Goal: Transaction & Acquisition: Subscribe to service/newsletter

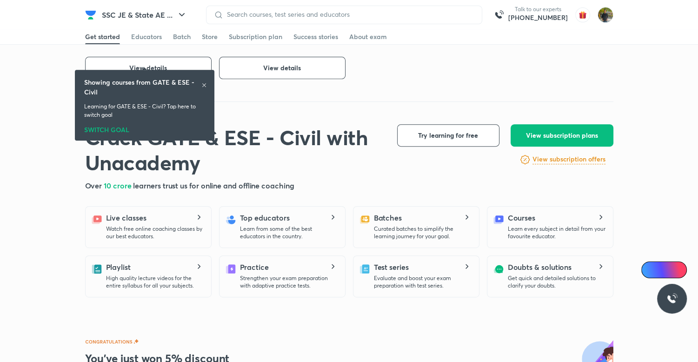
scroll to position [418, 0]
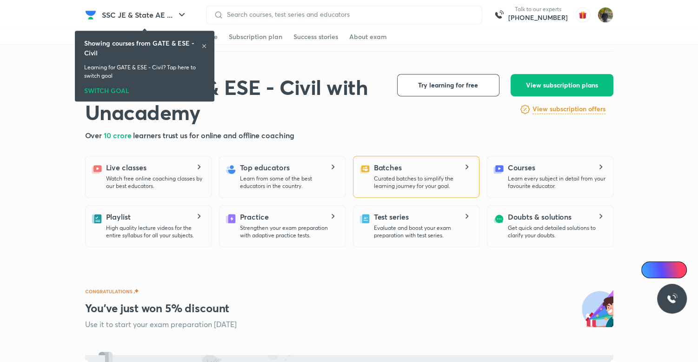
click at [422, 158] on div "Batches Curated batches to simplify the learning journey for your goal." at bounding box center [416, 177] width 126 height 42
click at [429, 182] on p "Curated batches to simplify the learning journey for your goal." at bounding box center [423, 182] width 98 height 15
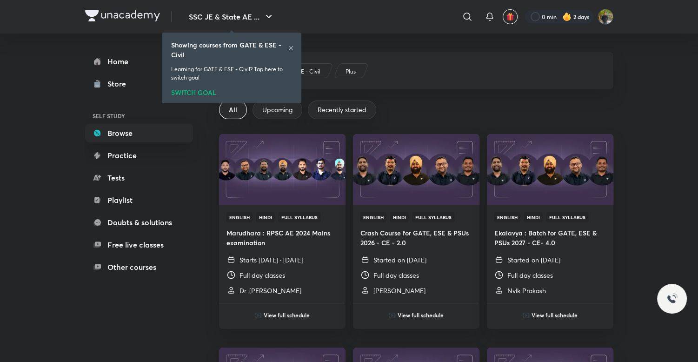
click at [208, 95] on div "SWITCH GOAL" at bounding box center [231, 91] width 121 height 10
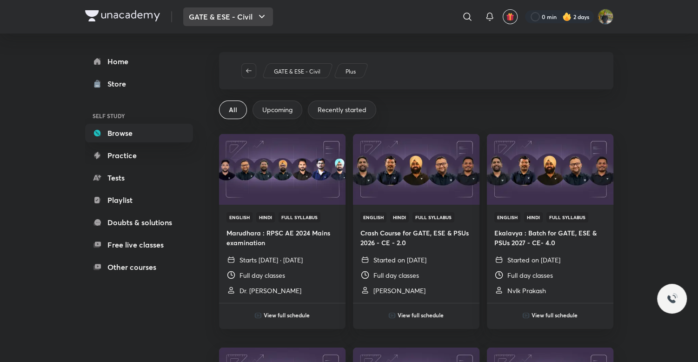
click at [212, 13] on button "GATE & ESE - Civil" at bounding box center [228, 16] width 90 height 19
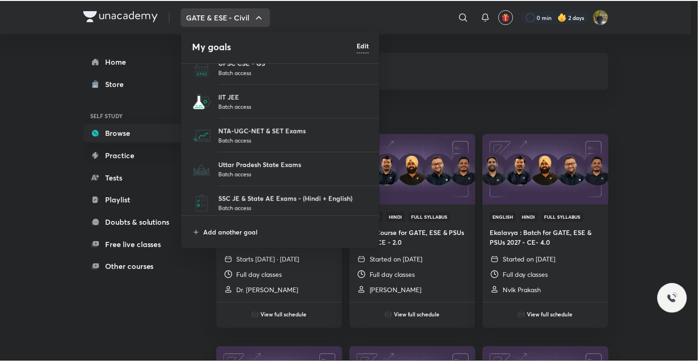
scroll to position [86, 0]
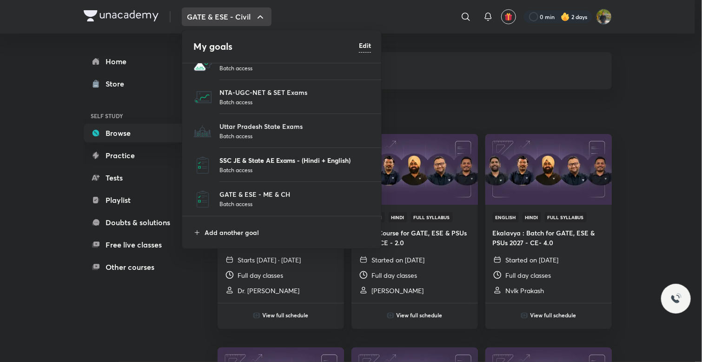
click at [280, 164] on p "SSC JE & State AE Exams - (Hindi + English)" at bounding box center [295, 160] width 152 height 10
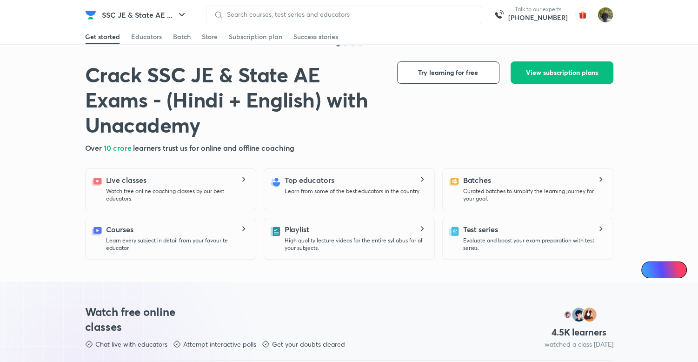
scroll to position [186, 0]
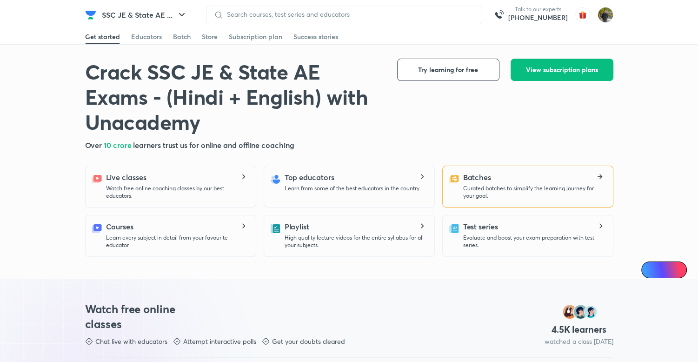
click at [501, 188] on p "Curated batches to simplify the learning journey for your goal." at bounding box center [534, 192] width 142 height 15
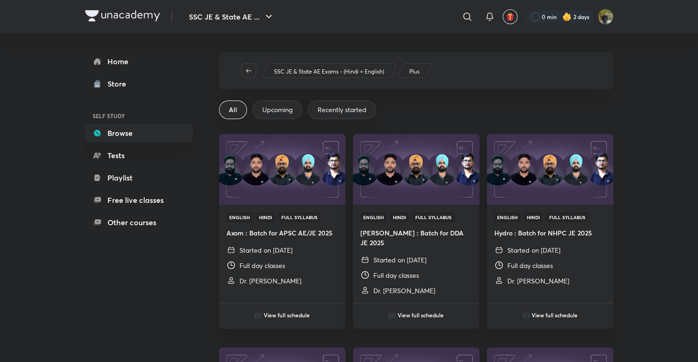
click at [266, 112] on span "Upcoming" at bounding box center [277, 109] width 30 height 9
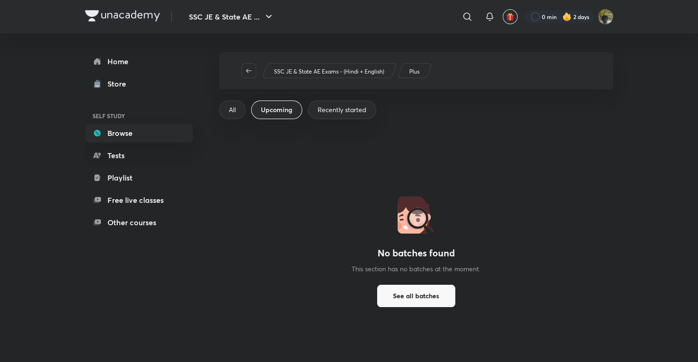
click at [334, 111] on span "Recently started" at bounding box center [341, 109] width 49 height 9
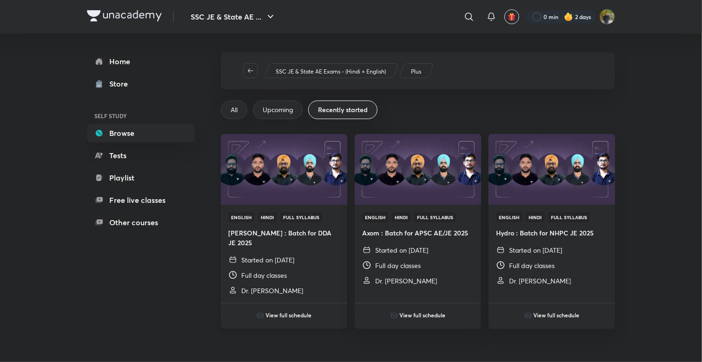
click at [285, 175] on img at bounding box center [283, 169] width 129 height 72
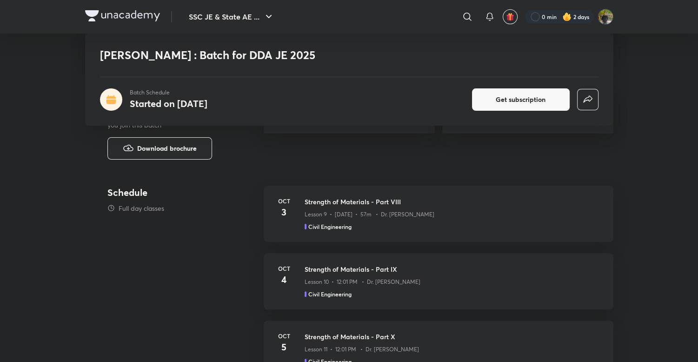
scroll to position [186, 0]
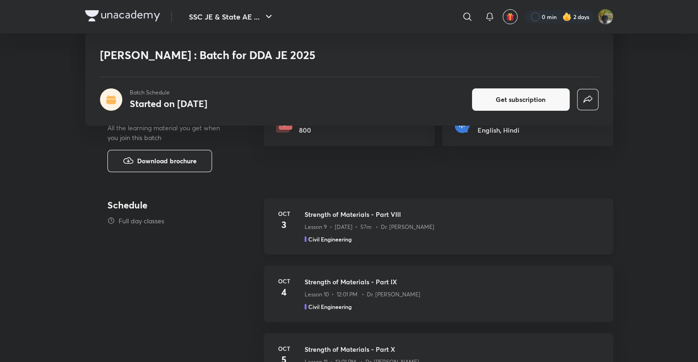
click at [457, 230] on div "Lesson 9 • [DATE] • 57m • Dr. [PERSON_NAME]" at bounding box center [452, 225] width 297 height 12
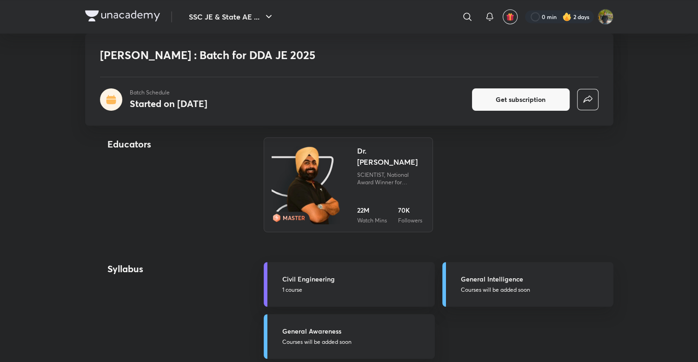
scroll to position [325, 0]
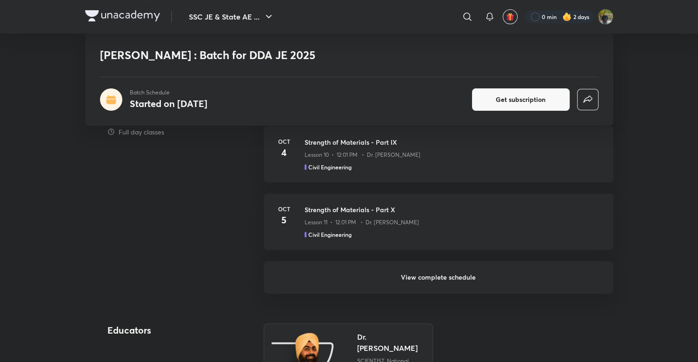
click at [456, 274] on h6 "View complete schedule" at bounding box center [438, 277] width 349 height 33
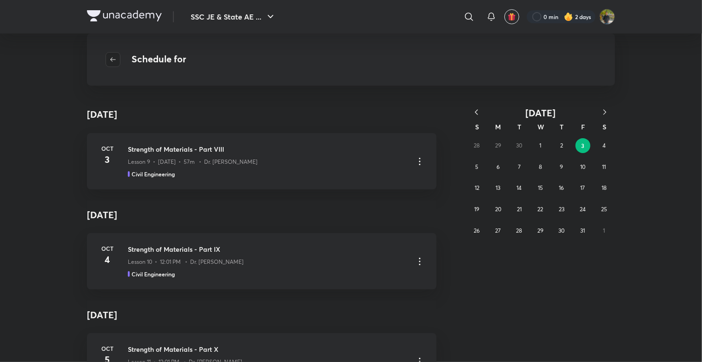
click at [115, 61] on icon "button" at bounding box center [112, 59] width 7 height 7
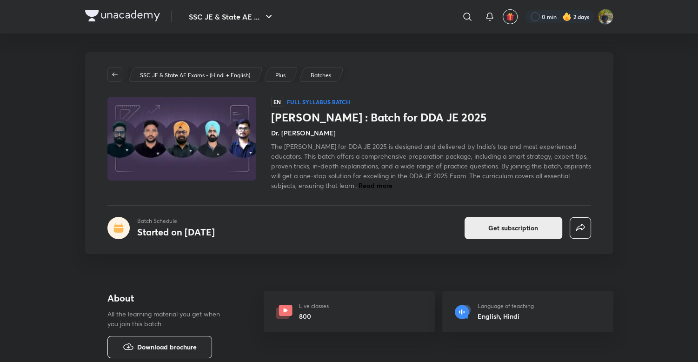
click at [496, 234] on button "Get subscription" at bounding box center [513, 228] width 98 height 22
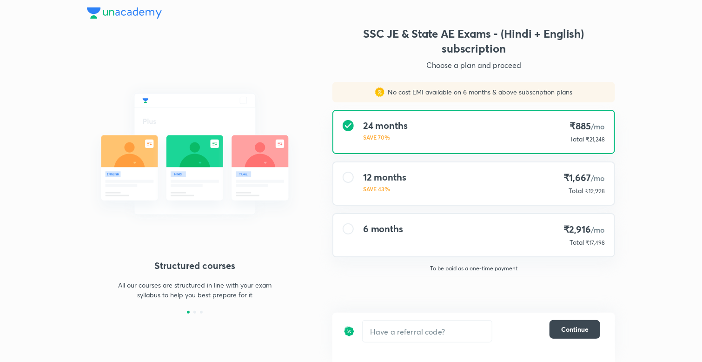
click at [527, 169] on div "12 months SAVE 43% ₹1,667 /mo Total ₹19,998" at bounding box center [473, 183] width 281 height 42
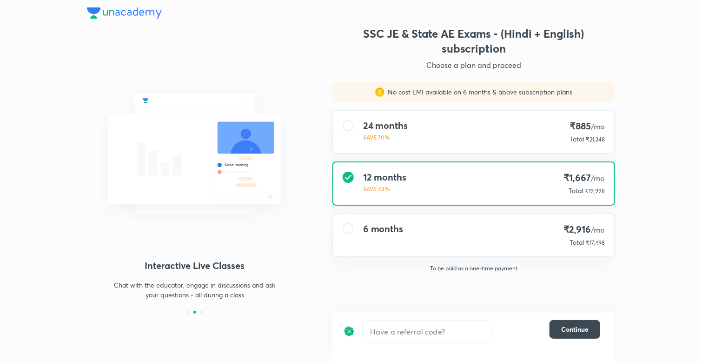
click at [523, 129] on div "24 months SAVE 70% ₹885 /mo Total ₹21,248" at bounding box center [473, 132] width 281 height 42
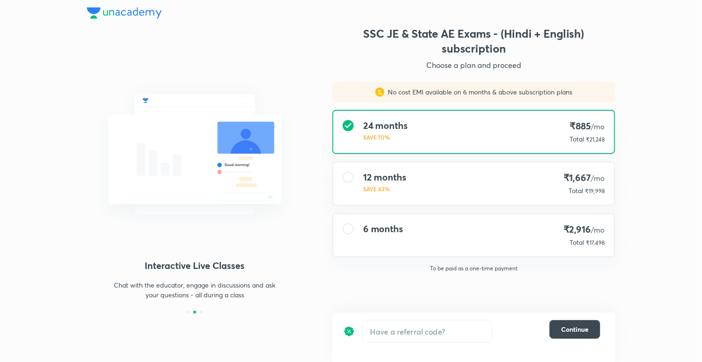
click at [532, 171] on div "12 months SAVE 43% ₹1,667 /mo Total ₹19,998" at bounding box center [473, 183] width 281 height 42
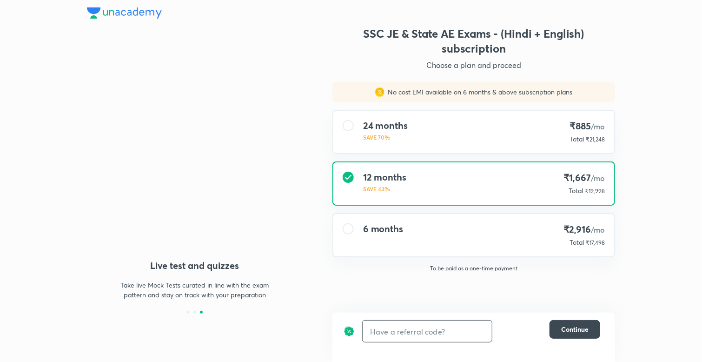
click at [448, 331] on input "text" at bounding box center [427, 331] width 129 height 22
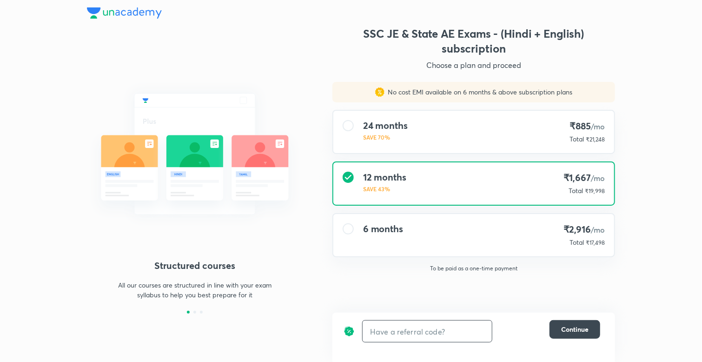
click at [448, 331] on input "text" at bounding box center [427, 331] width 129 height 22
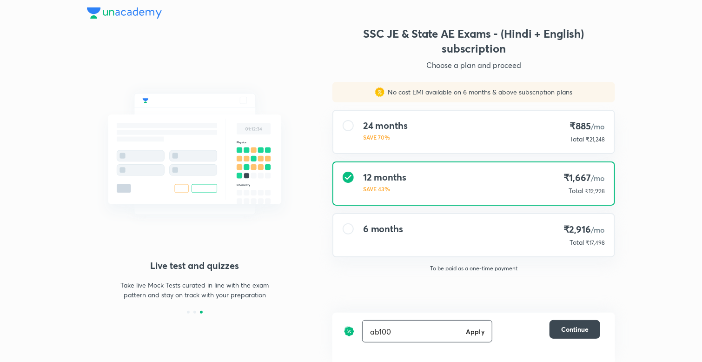
type input "ab100"
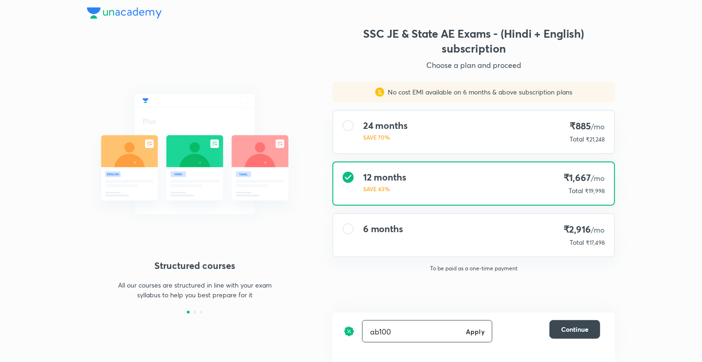
click at [479, 332] on h6 "Apply" at bounding box center [475, 331] width 19 height 10
click at [573, 330] on span "Continue" at bounding box center [574, 328] width 27 height 9
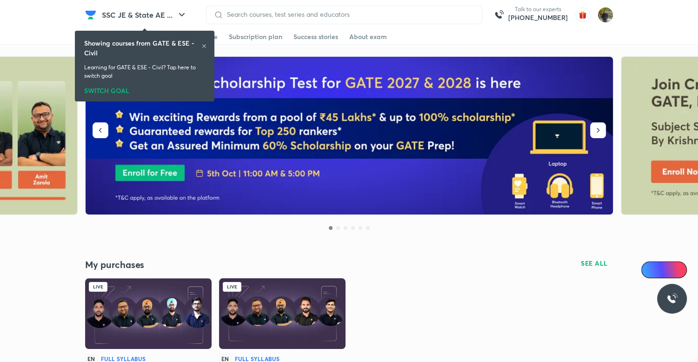
click at [203, 44] on icon at bounding box center [204, 46] width 6 height 6
click at [200, 42] on h6 "Showing courses from GATE & ESE - Civil" at bounding box center [142, 48] width 117 height 20
click at [203, 46] on icon at bounding box center [204, 46] width 6 height 6
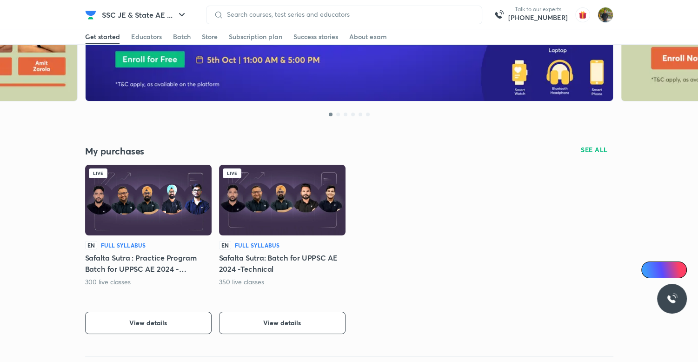
scroll to position [232, 0]
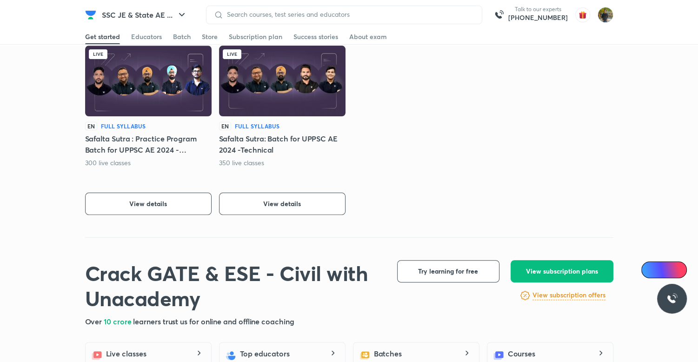
click at [561, 290] on h6 "View subscription offers" at bounding box center [568, 295] width 73 height 10
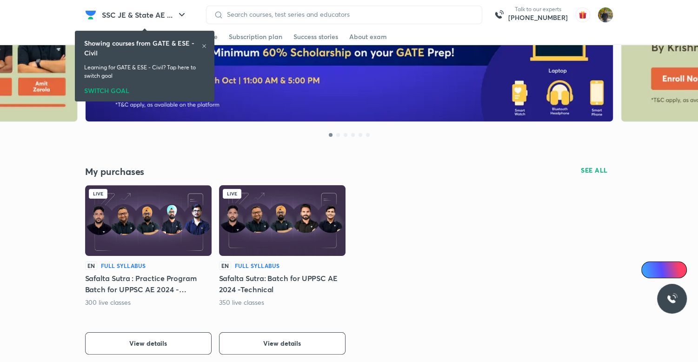
click at [203, 42] on div "Showing courses from GATE & ESE - Civil" at bounding box center [144, 48] width 121 height 20
click at [202, 45] on icon at bounding box center [204, 46] width 6 height 6
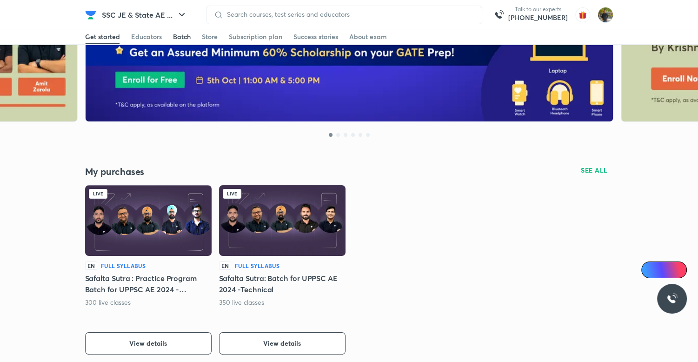
click at [185, 39] on div "Batch" at bounding box center [182, 36] width 18 height 9
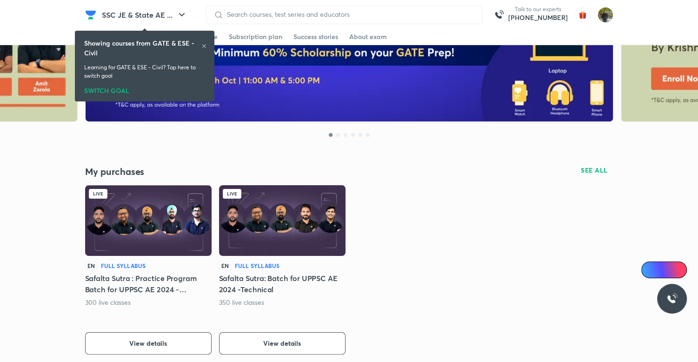
click at [205, 45] on icon at bounding box center [204, 46] width 6 height 6
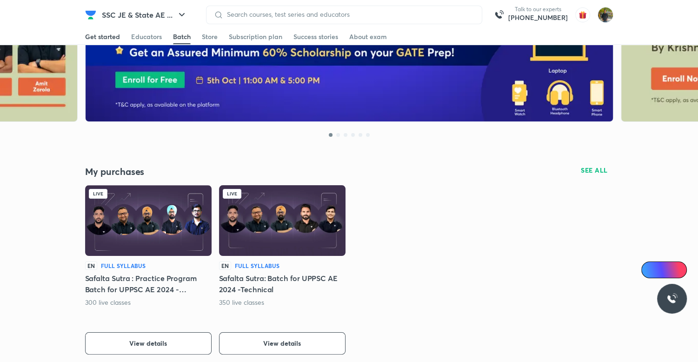
click at [105, 34] on div "Get started" at bounding box center [102, 36] width 35 height 9
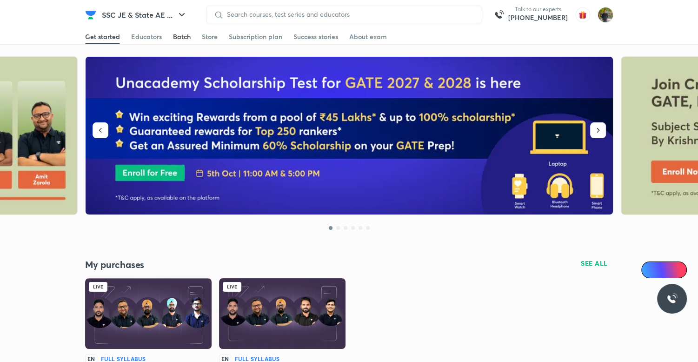
click at [182, 35] on div "Batch" at bounding box center [182, 36] width 18 height 9
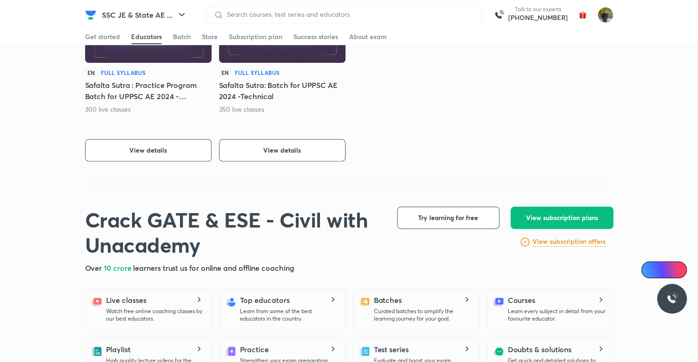
scroll to position [178, 0]
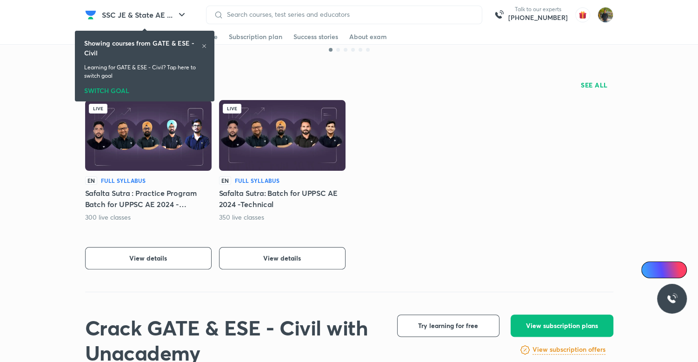
click at [204, 44] on icon at bounding box center [204, 46] width 6 height 6
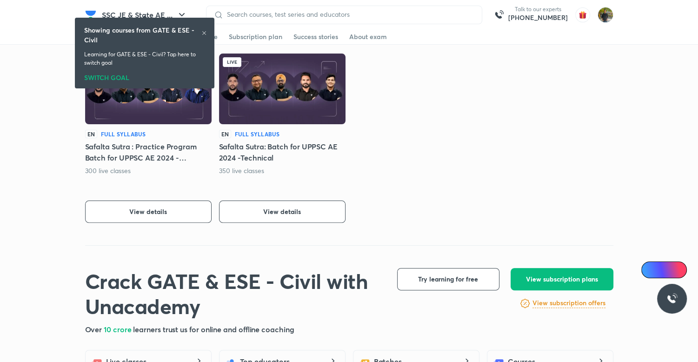
scroll to position [132, 0]
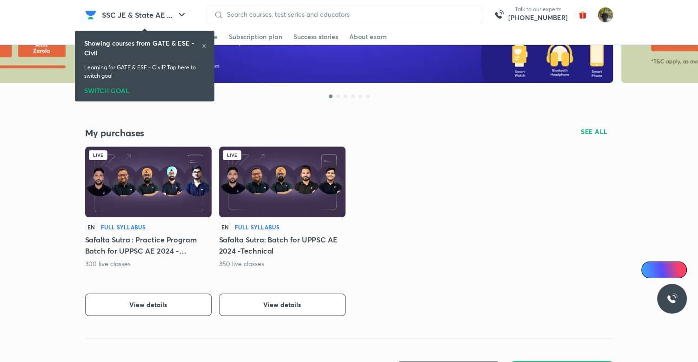
click at [203, 48] on icon at bounding box center [204, 46] width 6 height 6
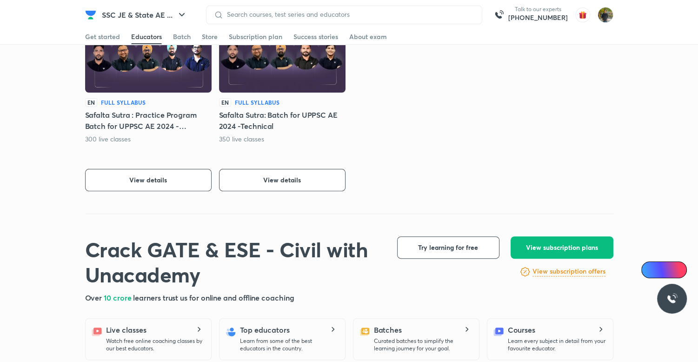
scroll to position [178, 0]
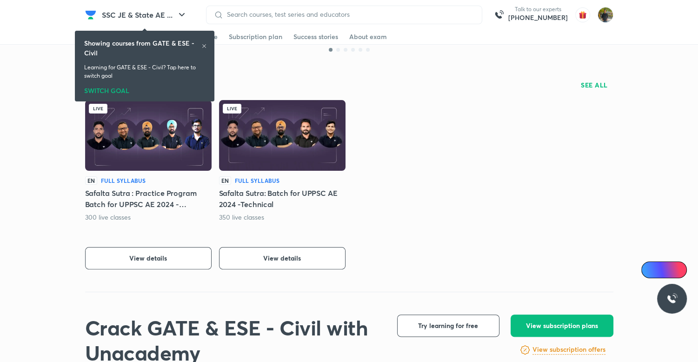
click at [203, 43] on icon at bounding box center [204, 46] width 6 height 6
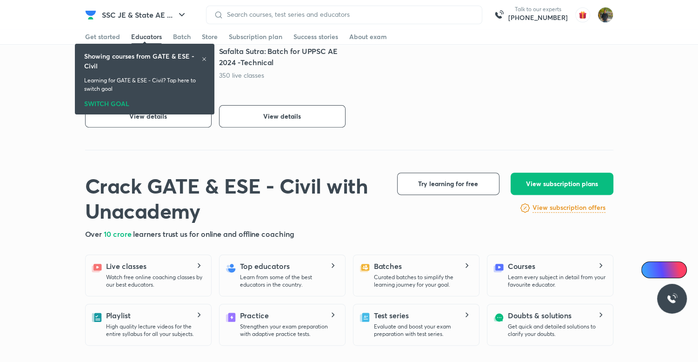
scroll to position [271, 0]
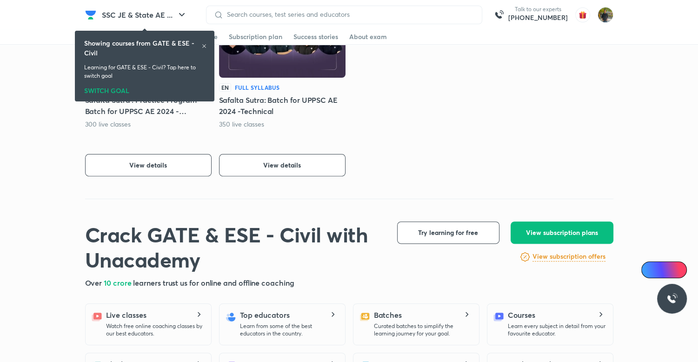
click at [205, 43] on icon at bounding box center [204, 46] width 6 height 6
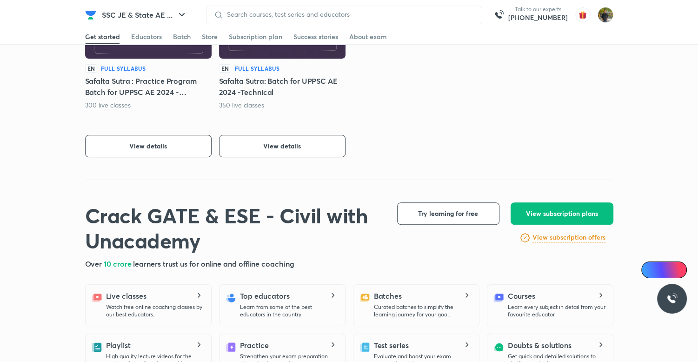
scroll to position [372, 0]
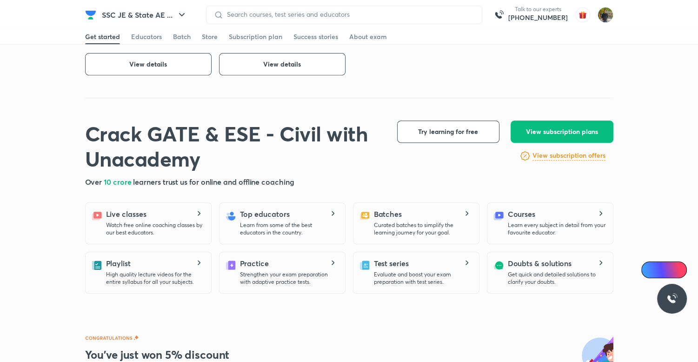
click at [575, 153] on h6 "View subscription offers" at bounding box center [568, 156] width 73 height 10
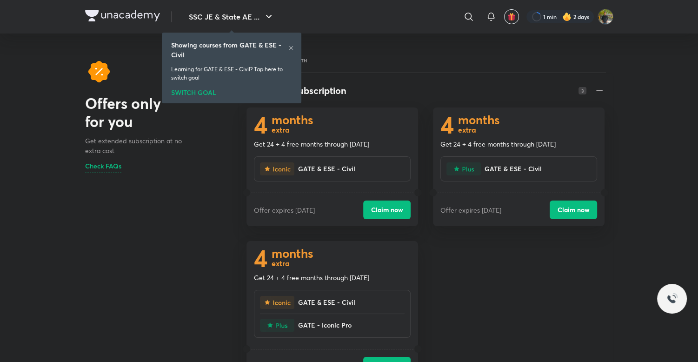
click at [288, 49] on icon at bounding box center [291, 48] width 6 height 6
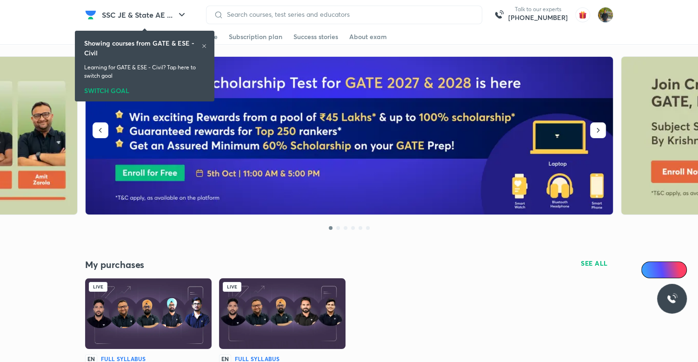
click at [212, 35] on div "Showing courses from GATE & ESE - Civil Learning for GATE & ESE - Civil? Tap he…" at bounding box center [144, 66] width 139 height 71
click at [205, 44] on icon at bounding box center [204, 46] width 6 height 6
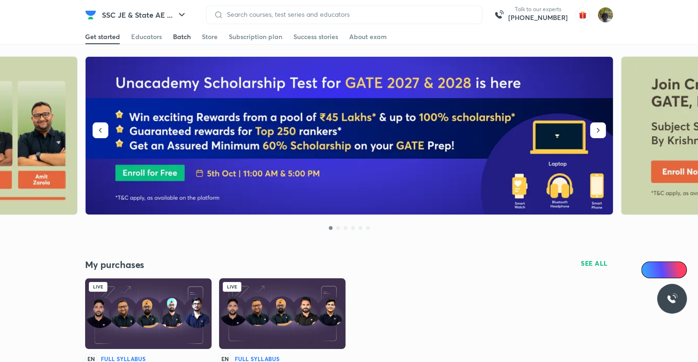
click at [183, 33] on div "Batch" at bounding box center [182, 36] width 18 height 9
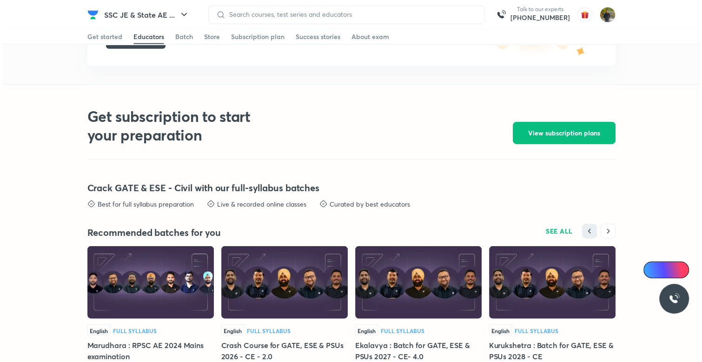
scroll to position [2073, 0]
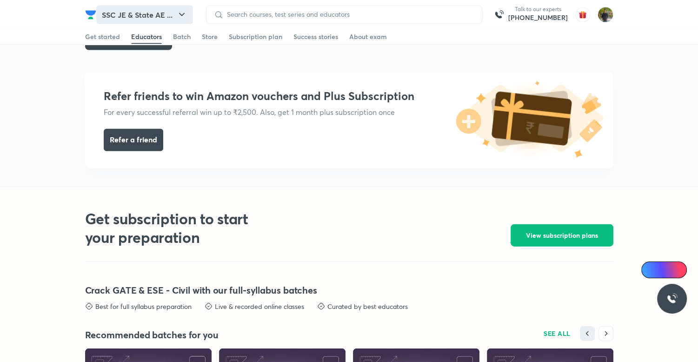
click at [148, 11] on button "SSC JE & State AE ..." at bounding box center [144, 15] width 97 height 19
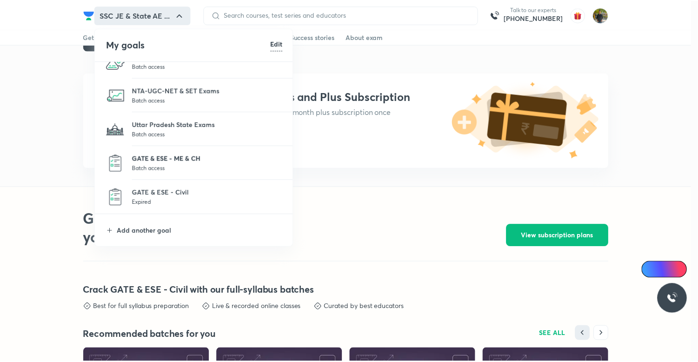
scroll to position [0, 0]
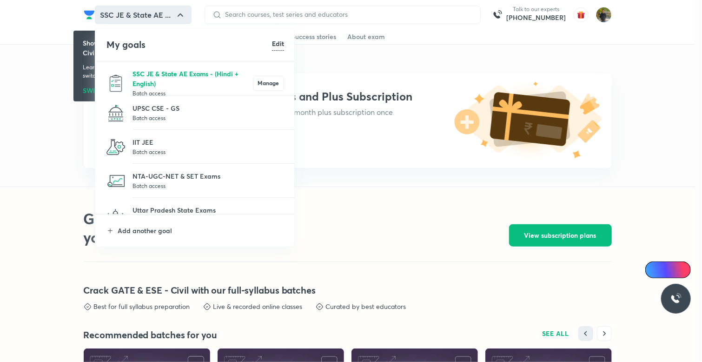
click at [177, 84] on p "SSC JE & State AE Exams - (Hindi + English)" at bounding box center [192, 79] width 120 height 20
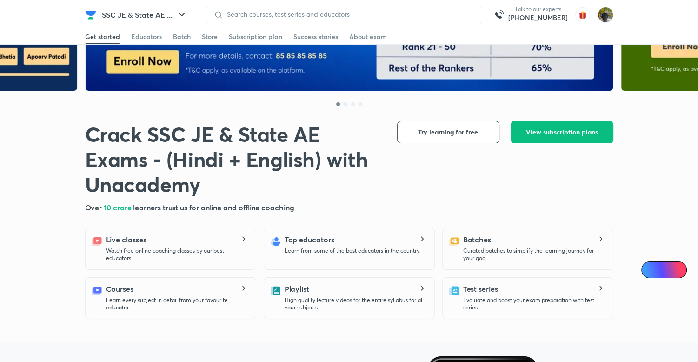
scroll to position [186, 0]
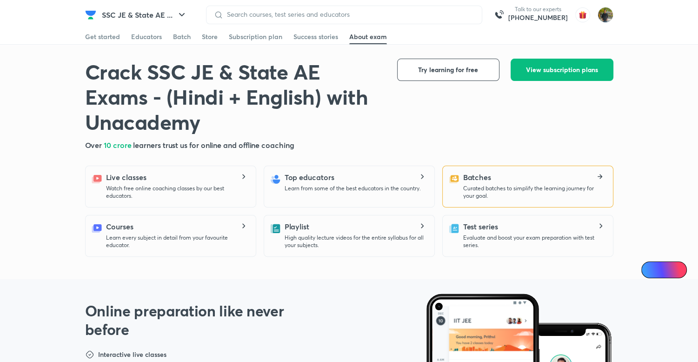
click at [505, 190] on p "Curated batches to simplify the learning journey for your goal." at bounding box center [534, 192] width 142 height 15
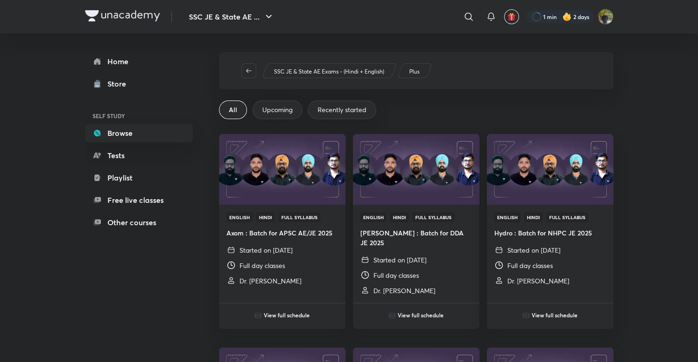
click at [281, 112] on span "Upcoming" at bounding box center [277, 109] width 30 height 9
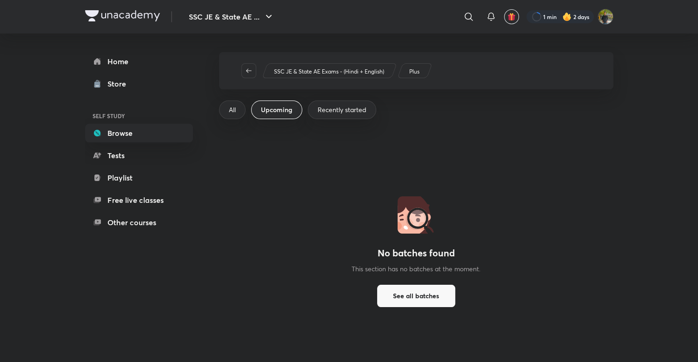
click at [227, 111] on div "All" at bounding box center [232, 109] width 26 height 19
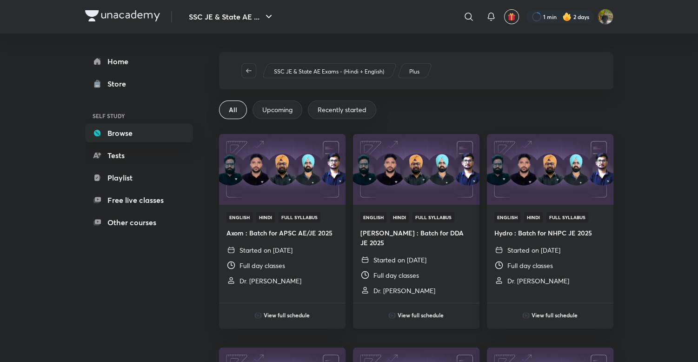
click at [426, 199] on img at bounding box center [415, 169] width 129 height 72
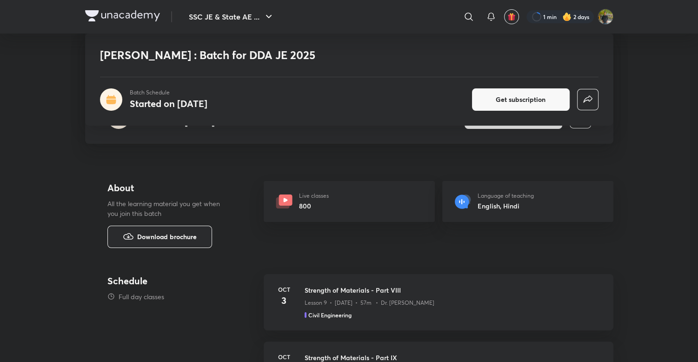
scroll to position [186, 0]
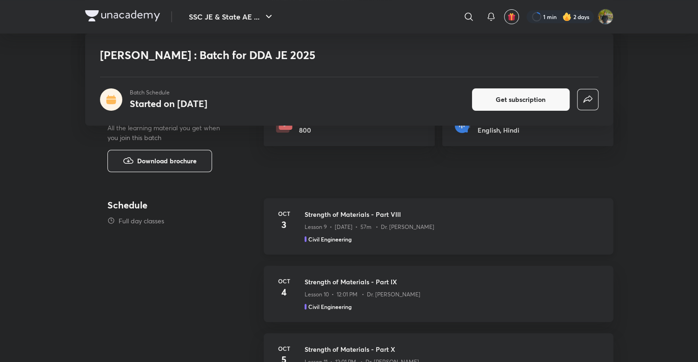
click at [421, 225] on div "Lesson 9 • [DATE] • 57m • Dr. [PERSON_NAME]" at bounding box center [452, 225] width 297 height 12
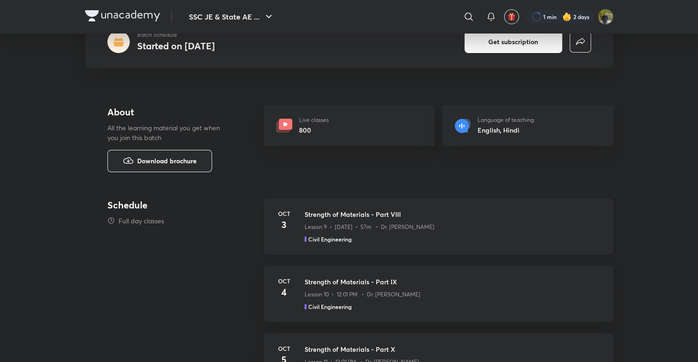
scroll to position [0, 0]
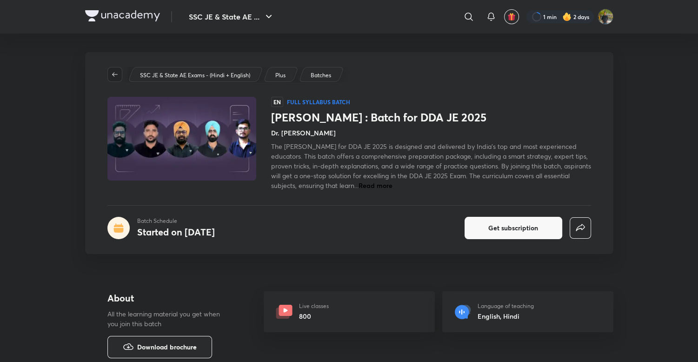
click at [110, 75] on span "button" at bounding box center [115, 74] width 14 height 7
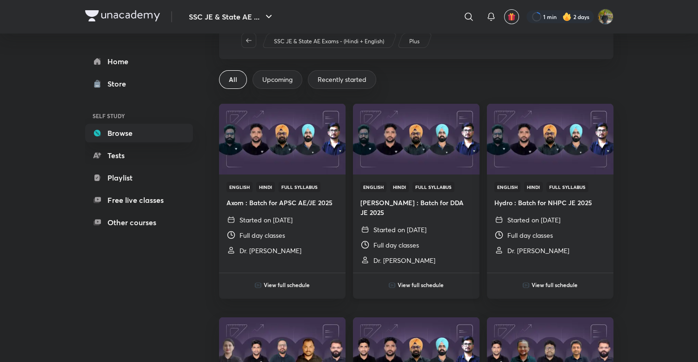
scroll to position [46, 0]
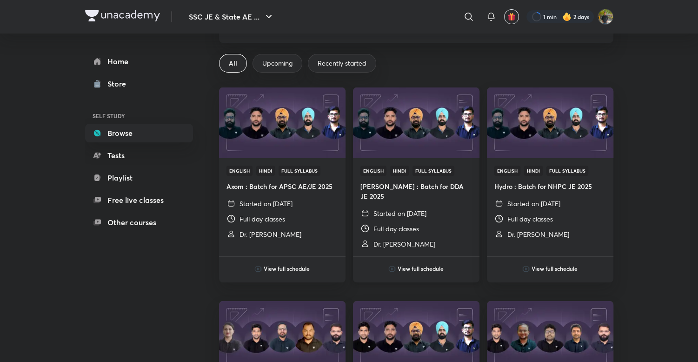
click at [430, 140] on img at bounding box center [415, 122] width 129 height 72
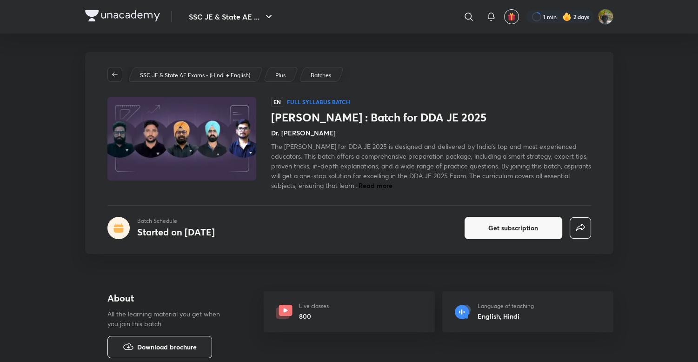
click at [107, 73] on button "button" at bounding box center [114, 74] width 15 height 15
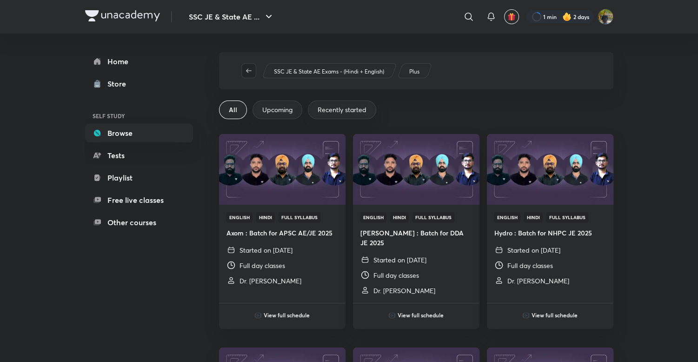
click at [252, 67] on span "button" at bounding box center [249, 70] width 14 height 7
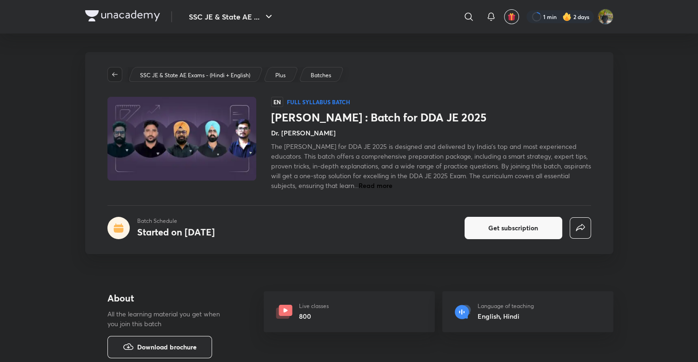
click at [115, 71] on icon "button" at bounding box center [114, 74] width 7 height 7
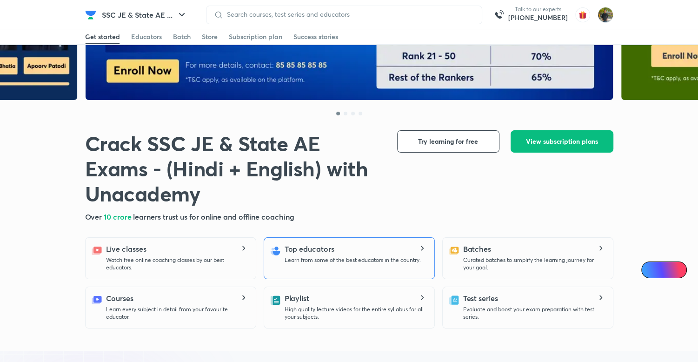
scroll to position [186, 0]
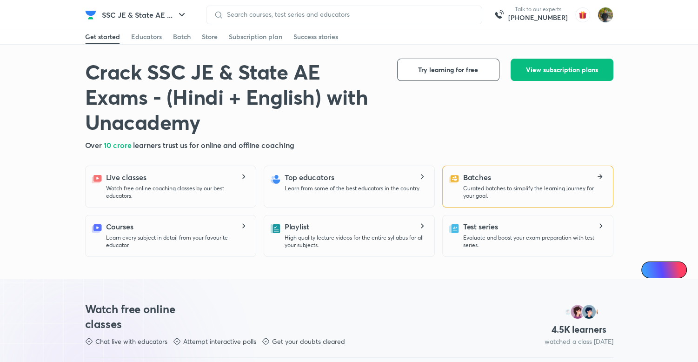
click at [500, 185] on p "Curated batches to simplify the learning journey for your goal." at bounding box center [534, 192] width 142 height 15
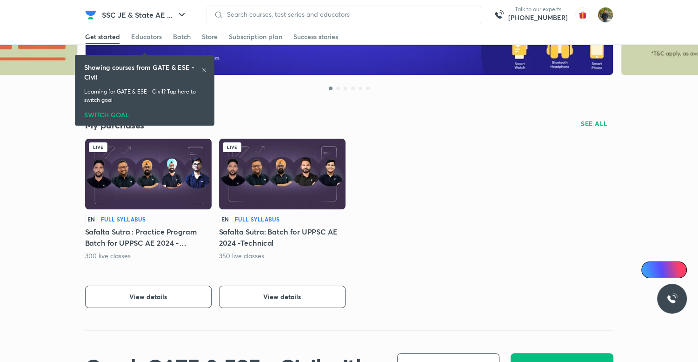
scroll to position [232, 0]
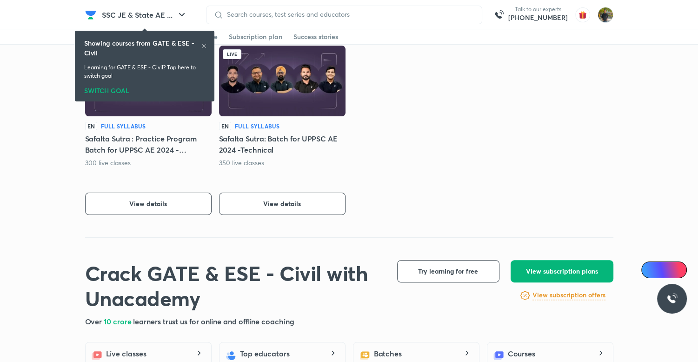
click at [580, 278] on button "View subscription plans" at bounding box center [561, 271] width 103 height 22
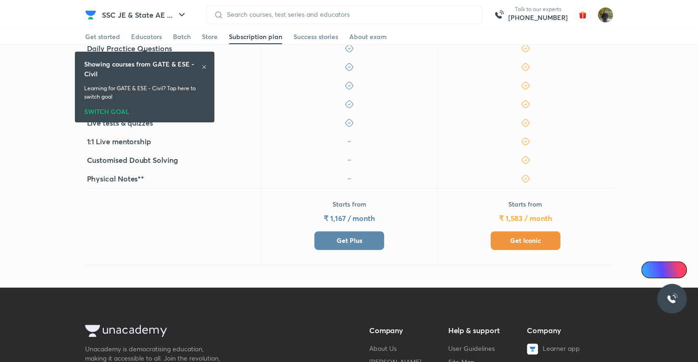
scroll to position [325, 0]
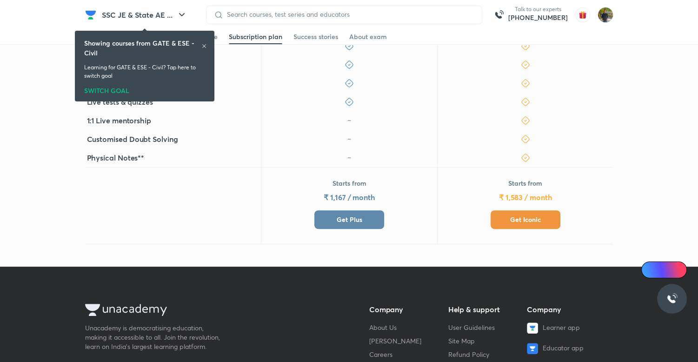
click at [350, 220] on span "Get Plus" at bounding box center [349, 219] width 26 height 9
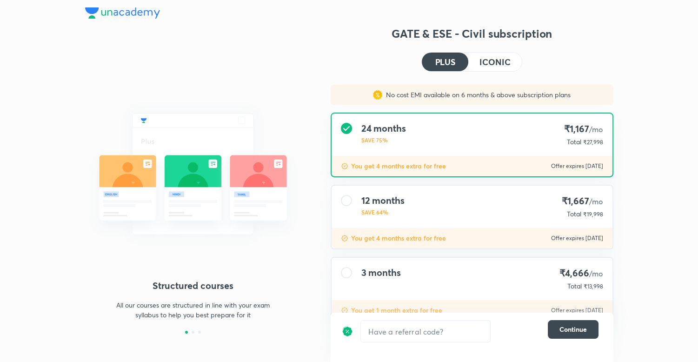
click at [446, 201] on div "12 months SAVE 64% ₹1,667 /mo Total ₹19,998" at bounding box center [471, 206] width 281 height 42
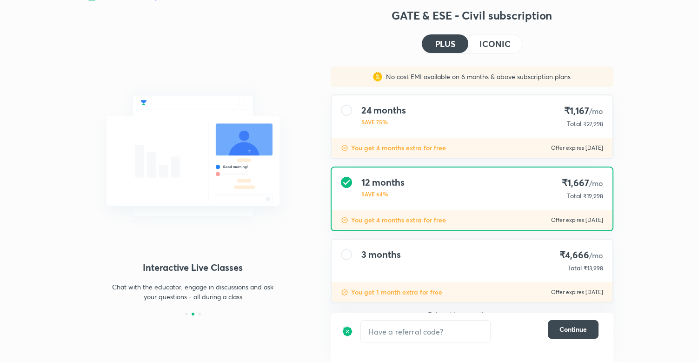
scroll to position [28, 0]
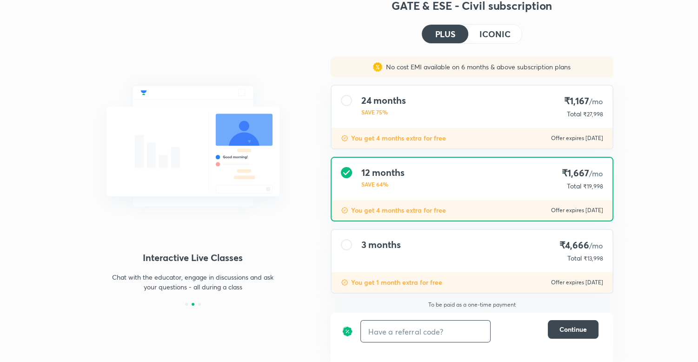
click at [427, 330] on input "text" at bounding box center [425, 331] width 129 height 22
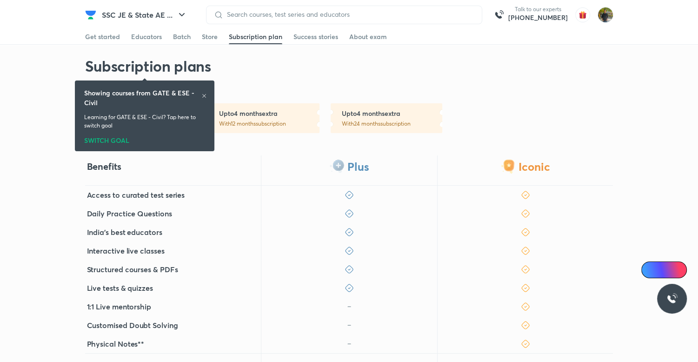
scroll to position [279, 0]
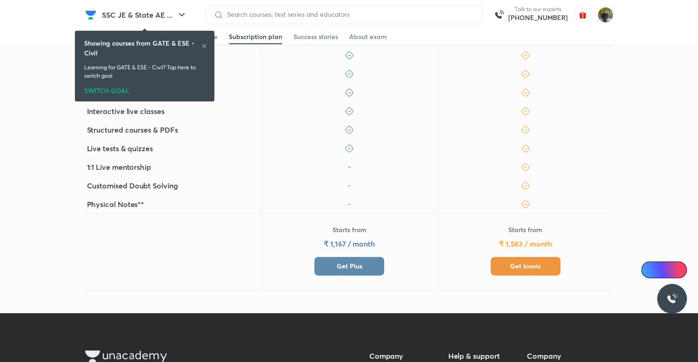
click at [351, 261] on span "Get Plus" at bounding box center [349, 265] width 26 height 9
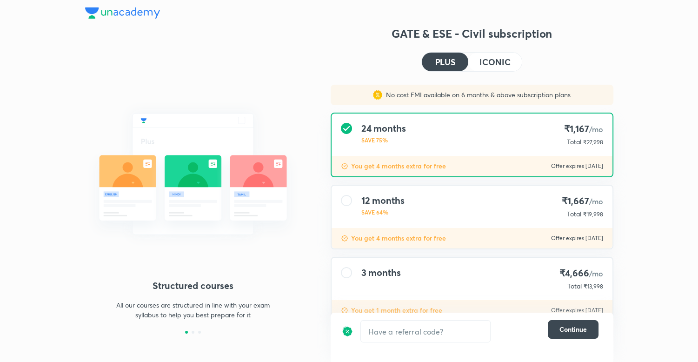
click at [405, 209] on div "12 months SAVE 64% ₹1,667 /mo Total ₹19,998" at bounding box center [471, 206] width 281 height 42
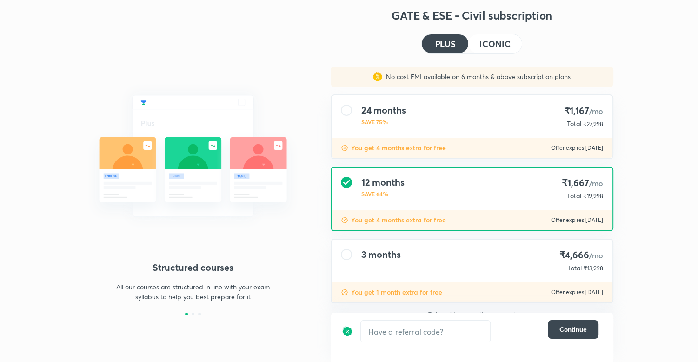
scroll to position [28, 0]
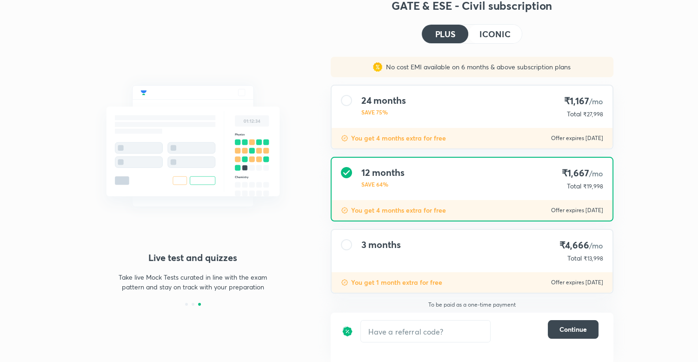
click at [432, 242] on div "3 months ₹4,666 /mo Total ₹13,998" at bounding box center [471, 251] width 281 height 42
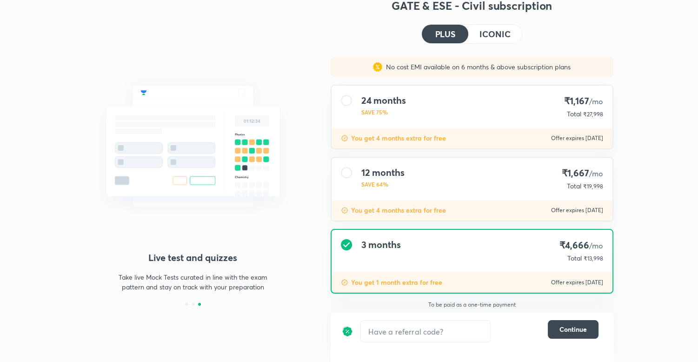
click at [411, 186] on div "12 months SAVE 64% ₹1,667 /mo Total ₹19,998" at bounding box center [471, 179] width 281 height 42
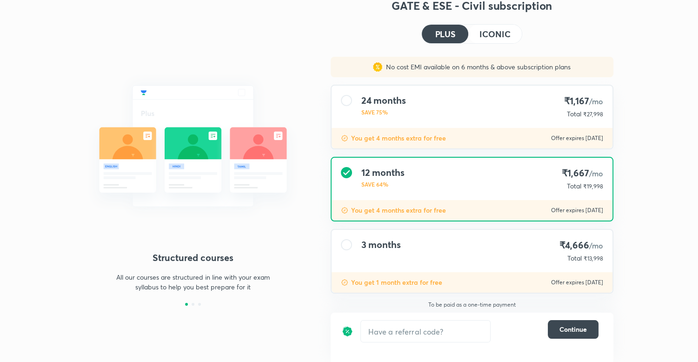
click at [498, 33] on h4 "ICONIC" at bounding box center [494, 34] width 31 height 8
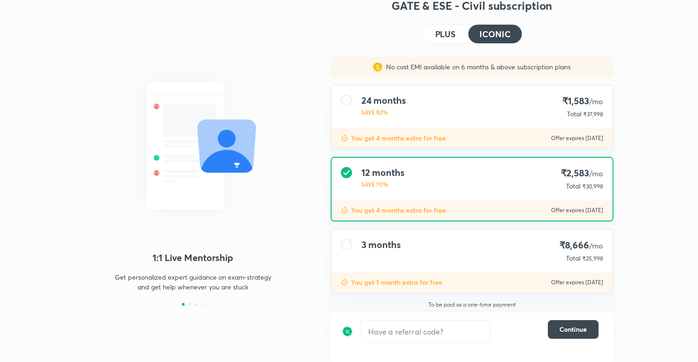
click at [455, 33] on h4 "PLUS" at bounding box center [445, 34] width 20 height 8
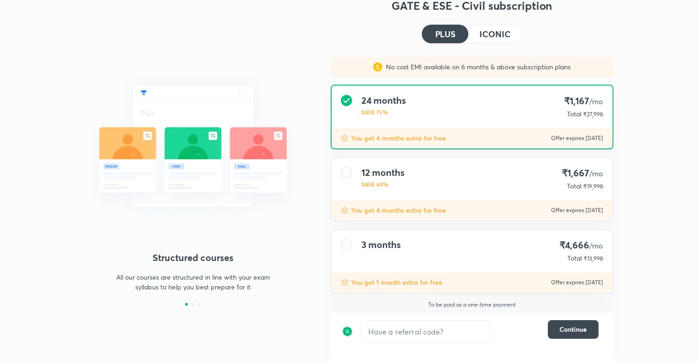
click at [496, 30] on h4 "ICONIC" at bounding box center [494, 34] width 31 height 8
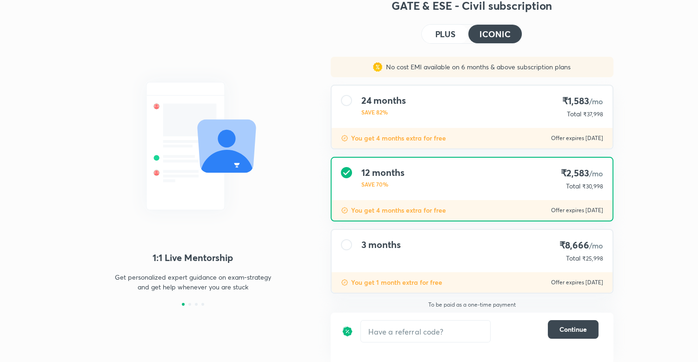
click at [445, 33] on h4 "PLUS" at bounding box center [445, 34] width 20 height 8
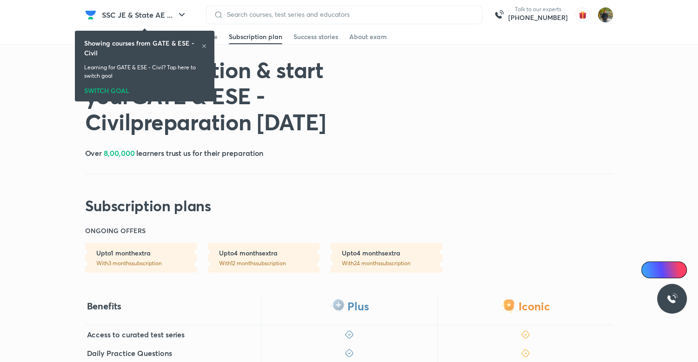
click at [111, 87] on div "SWITCH GOAL" at bounding box center [144, 89] width 121 height 10
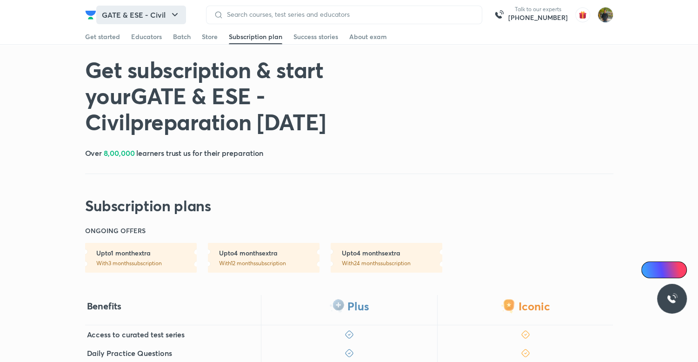
click at [155, 12] on button "GATE & ESE - Civil" at bounding box center [141, 15] width 90 height 19
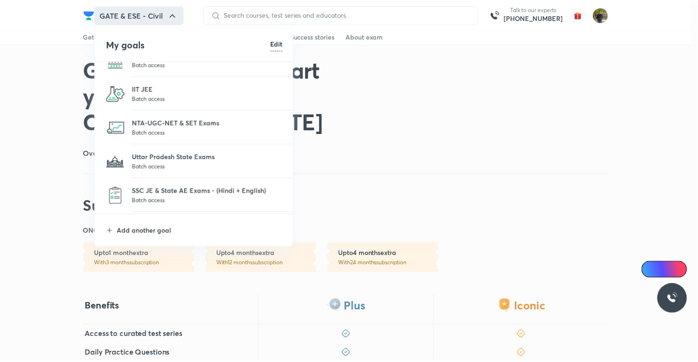
scroll to position [86, 0]
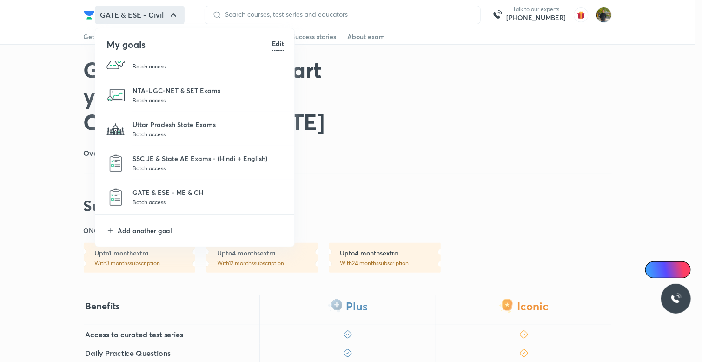
click at [187, 164] on p "Batch access" at bounding box center [208, 167] width 152 height 9
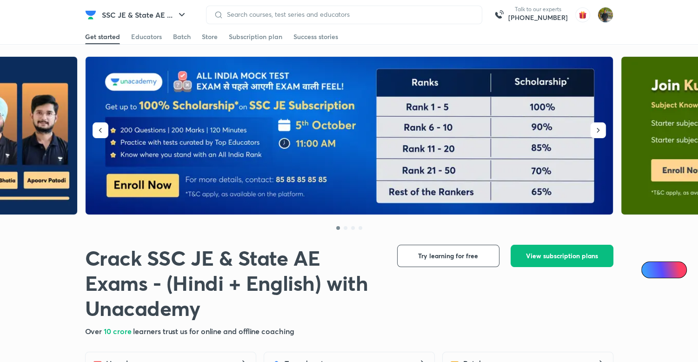
scroll to position [232, 0]
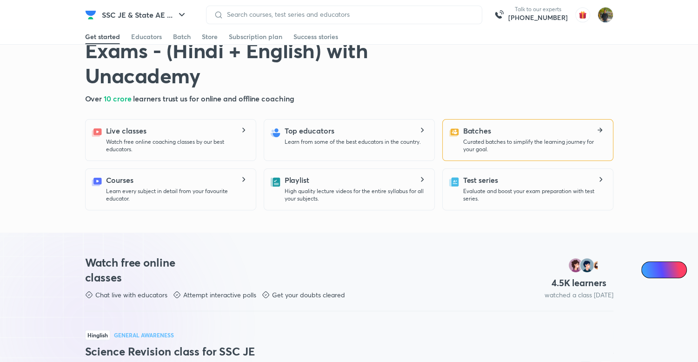
click at [498, 140] on p "Curated batches to simplify the learning journey for your goal." at bounding box center [534, 145] width 142 height 15
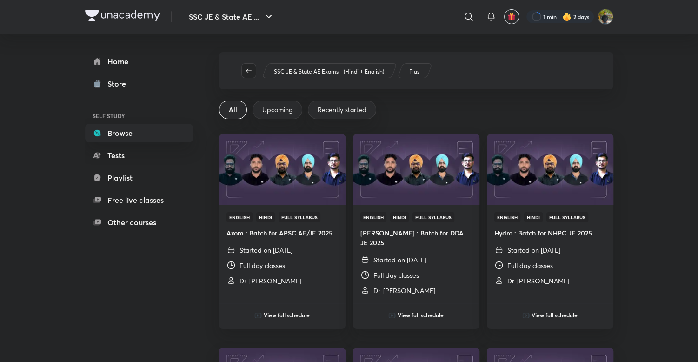
click at [249, 72] on icon "button" at bounding box center [248, 70] width 7 height 7
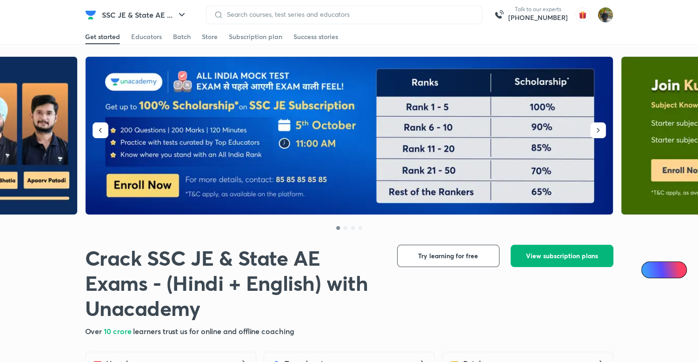
click at [519, 252] on button "View subscription plans" at bounding box center [561, 255] width 103 height 22
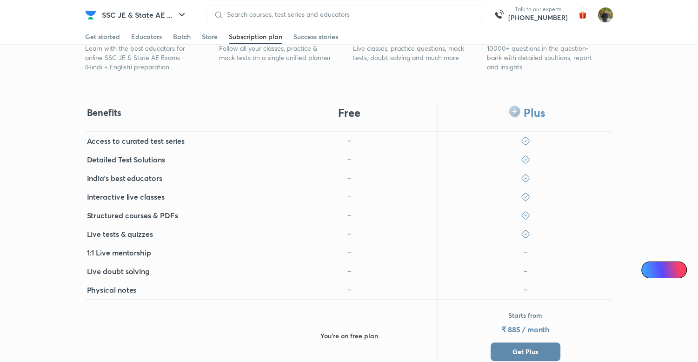
scroll to position [325, 0]
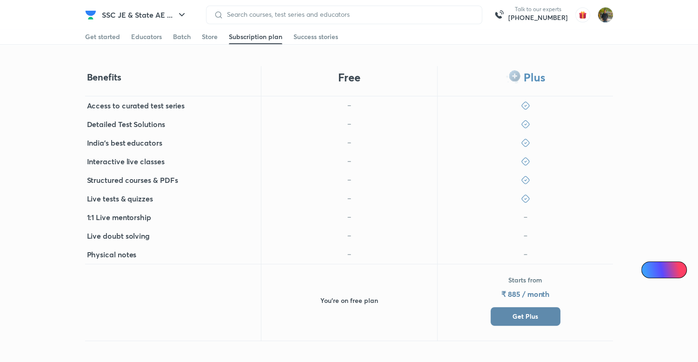
click at [529, 312] on span "Get Plus" at bounding box center [525, 315] width 26 height 9
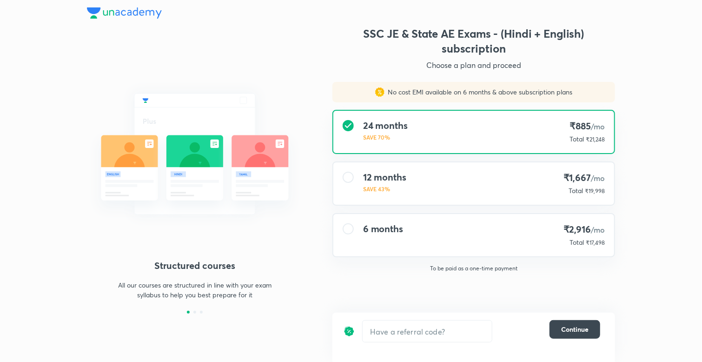
click at [494, 182] on div "12 months SAVE 43% ₹1,667 /mo Total ₹19,998" at bounding box center [473, 183] width 281 height 42
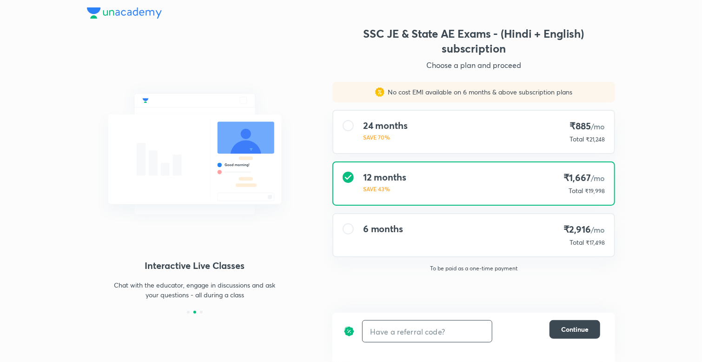
click at [471, 329] on input "text" at bounding box center [427, 331] width 129 height 22
click at [480, 221] on div "6 months ₹2,916 /mo Total ₹17,498" at bounding box center [473, 235] width 281 height 42
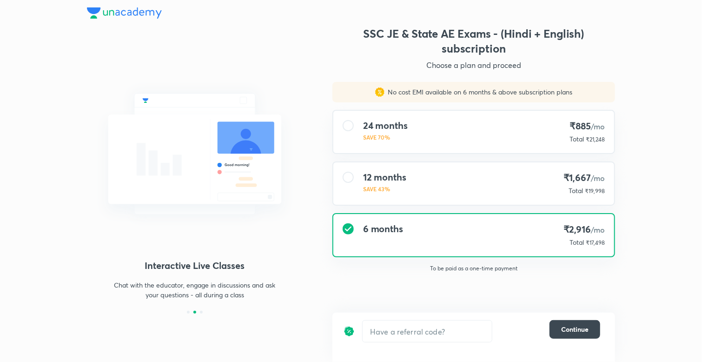
click at [468, 178] on div "12 months SAVE 43% ₹1,667 /mo Total ₹19,998" at bounding box center [473, 183] width 281 height 42
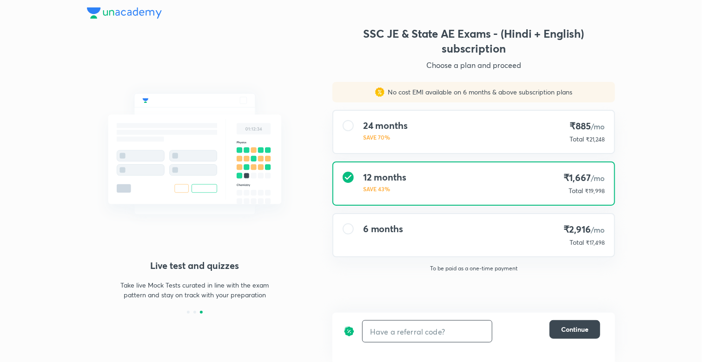
click at [447, 333] on input "text" at bounding box center [427, 331] width 129 height 22
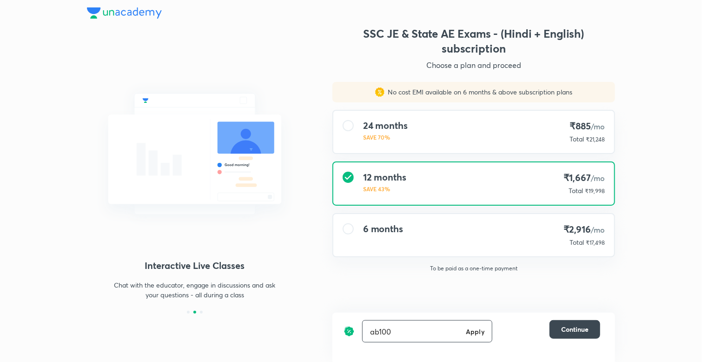
type input "ab100"
click at [479, 326] on h6 "Apply" at bounding box center [475, 331] width 19 height 10
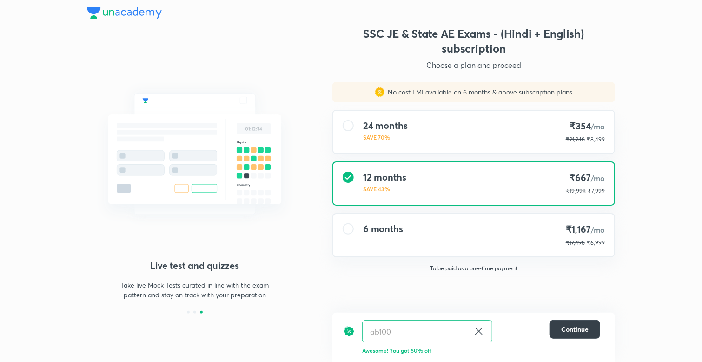
click at [574, 329] on span "Continue" at bounding box center [574, 328] width 27 height 9
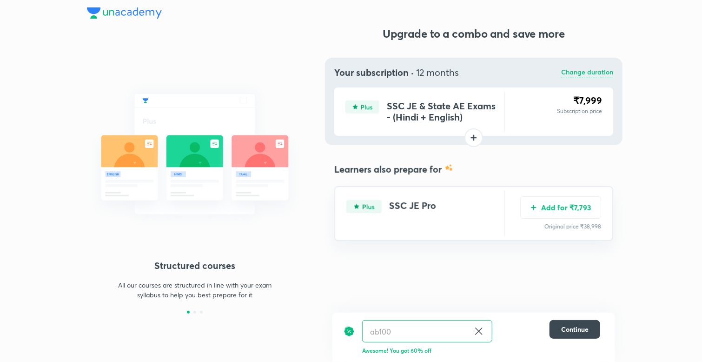
click at [481, 329] on icon at bounding box center [478, 330] width 11 height 11
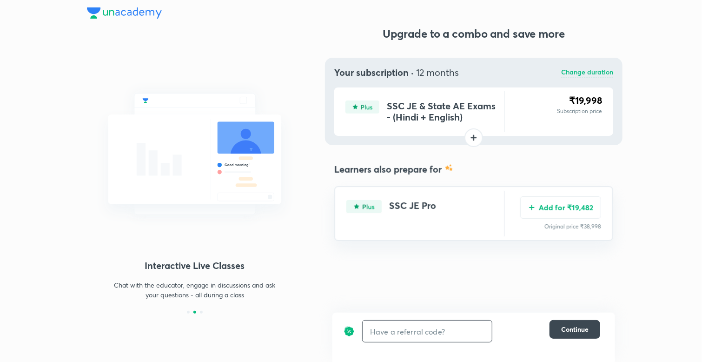
click at [474, 330] on input "text" at bounding box center [427, 331] width 129 height 22
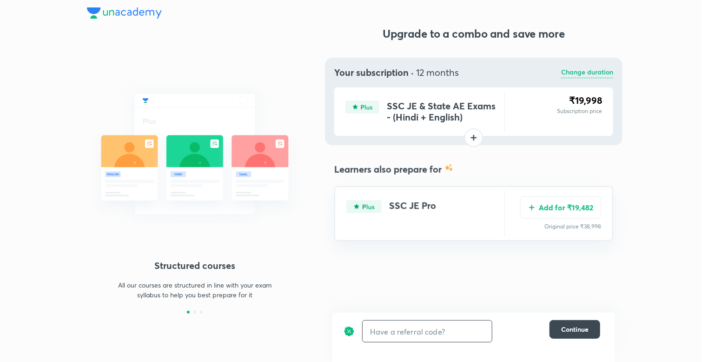
click at [468, 331] on input "text" at bounding box center [427, 331] width 129 height 22
click at [446, 324] on input "text" at bounding box center [427, 331] width 129 height 22
click at [451, 331] on input "text" at bounding box center [427, 331] width 129 height 22
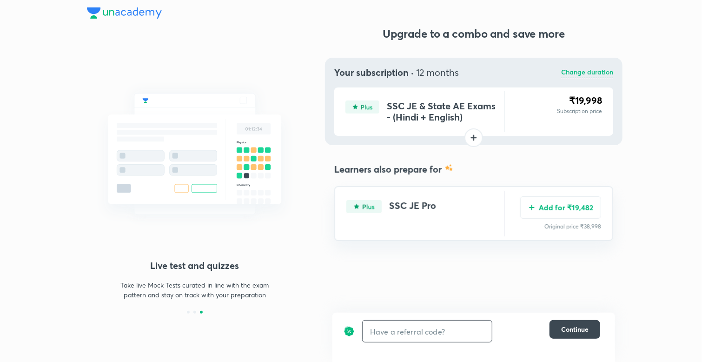
click at [448, 330] on input "text" at bounding box center [427, 331] width 129 height 22
